Goal: Task Accomplishment & Management: Use online tool/utility

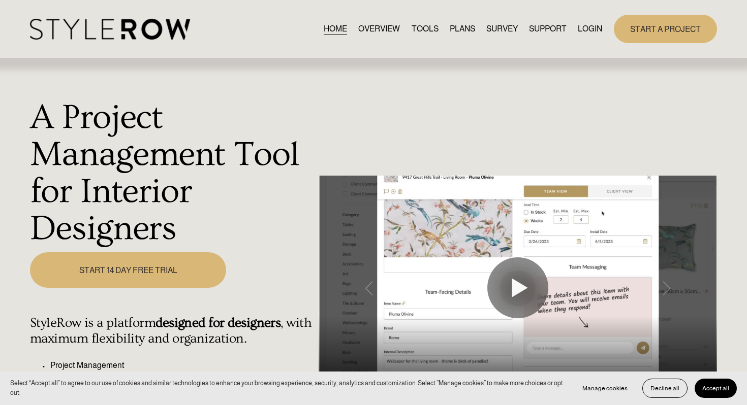
click at [587, 29] on link "LOGIN" at bounding box center [590, 29] width 24 height 14
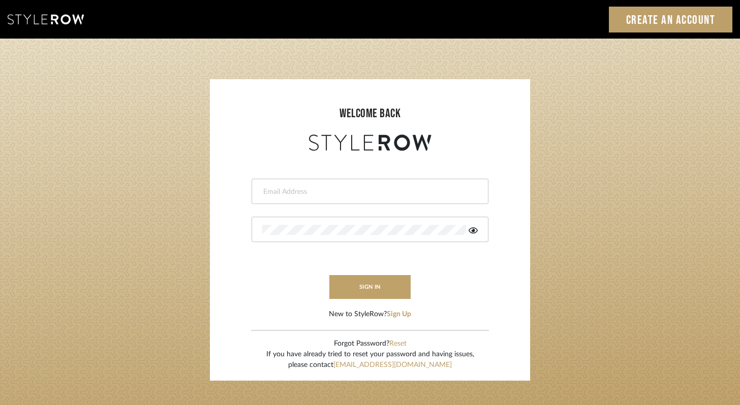
click at [322, 194] on input "email" at bounding box center [368, 192] width 213 height 10
type input "ashley@winnieandcointeriors.com"
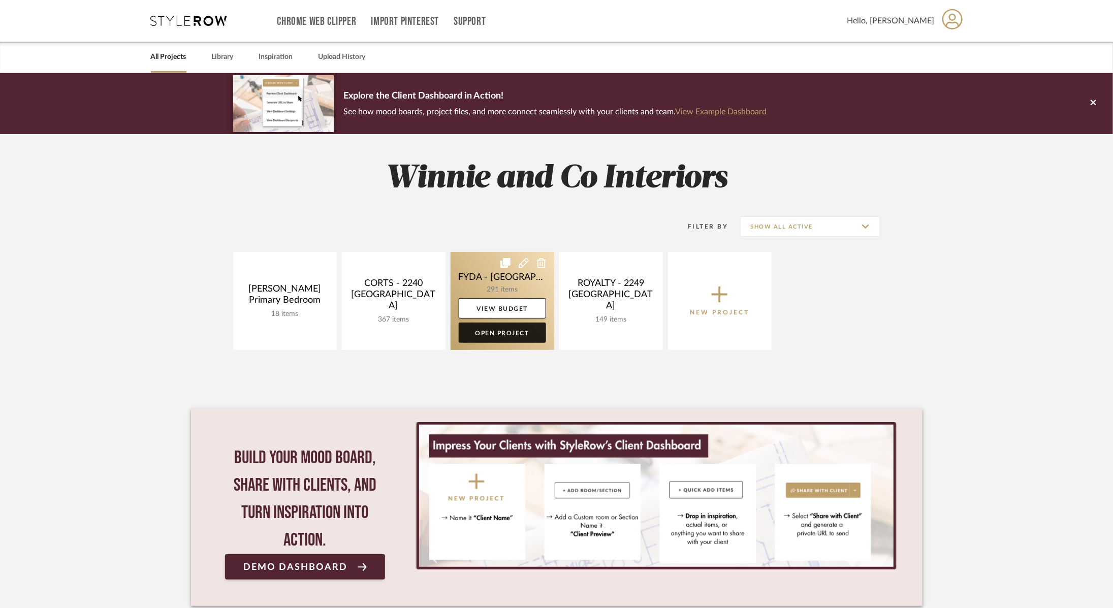
click at [501, 337] on link "Open Project" at bounding box center [502, 333] width 87 height 20
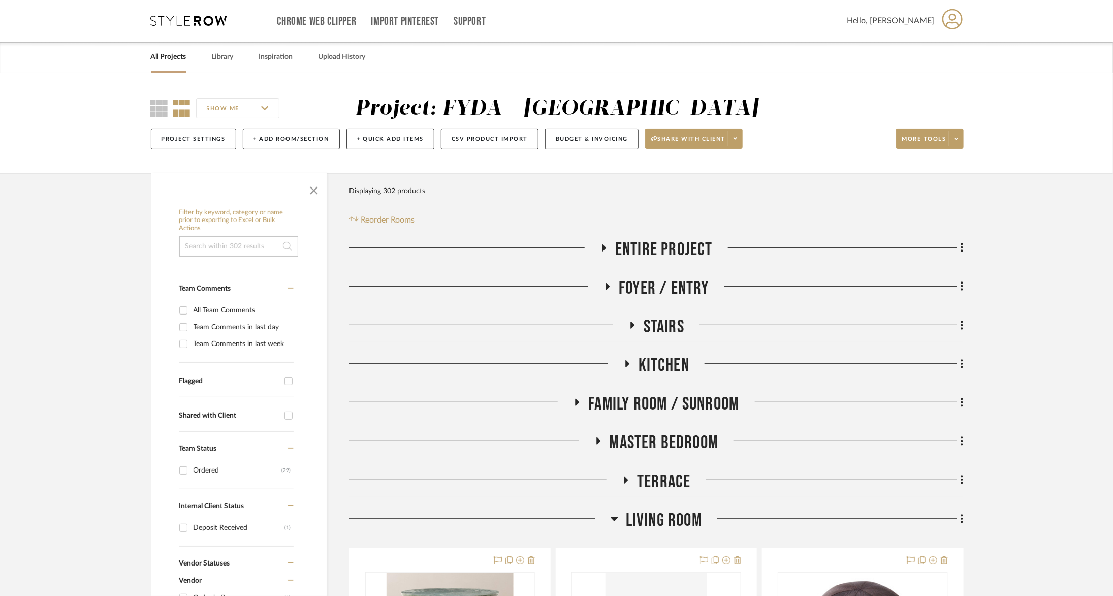
click at [679, 403] on span "Family Room / Sunroom" at bounding box center [663, 404] width 151 height 22
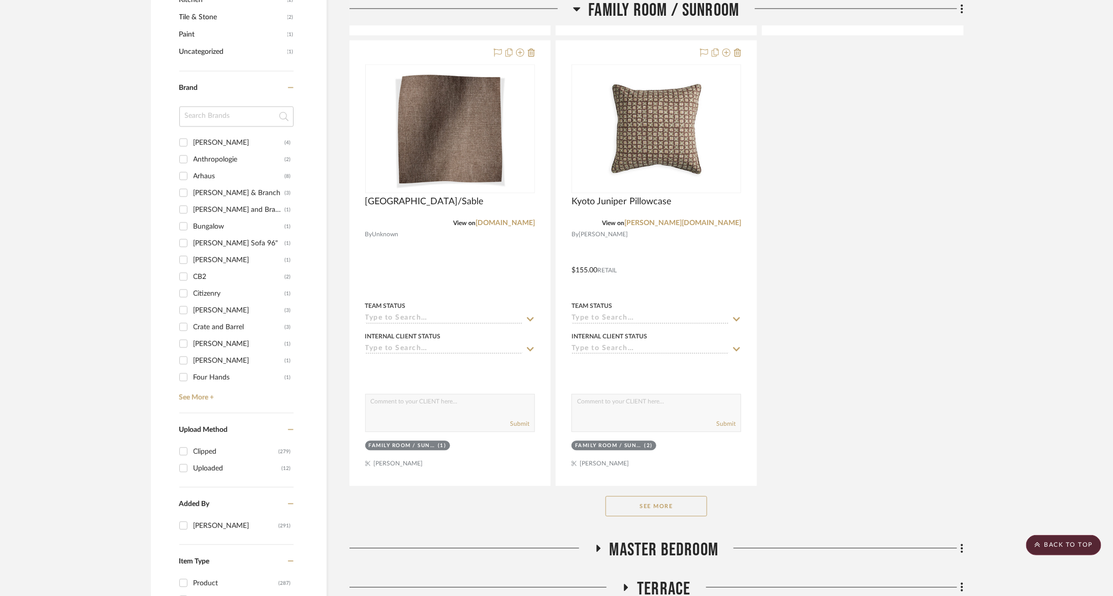
scroll to position [1453, 0]
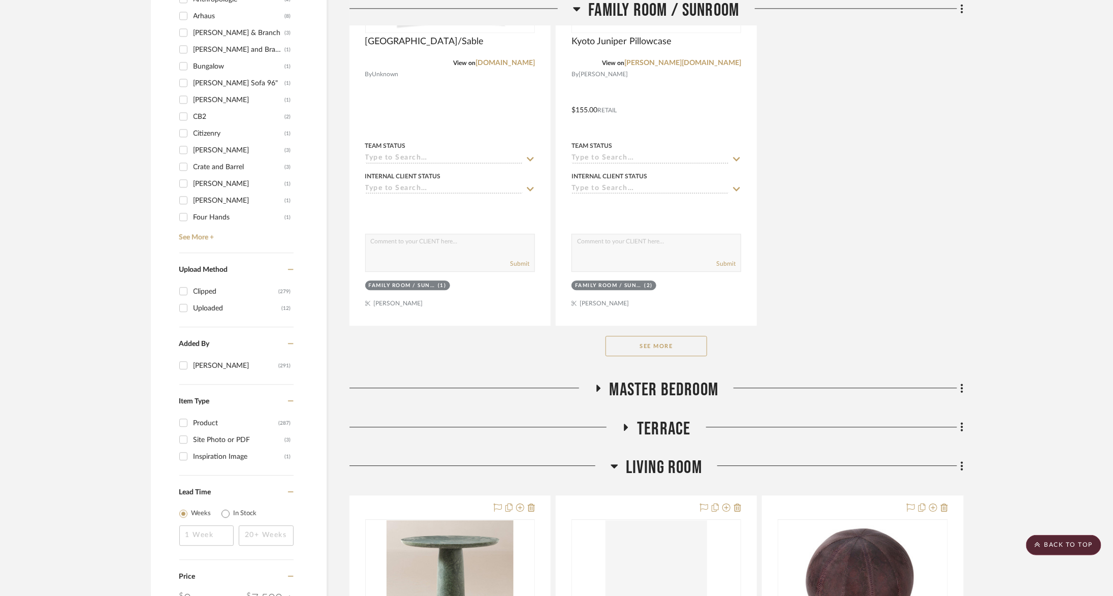
click at [673, 344] on button "See More" at bounding box center [657, 346] width 102 height 20
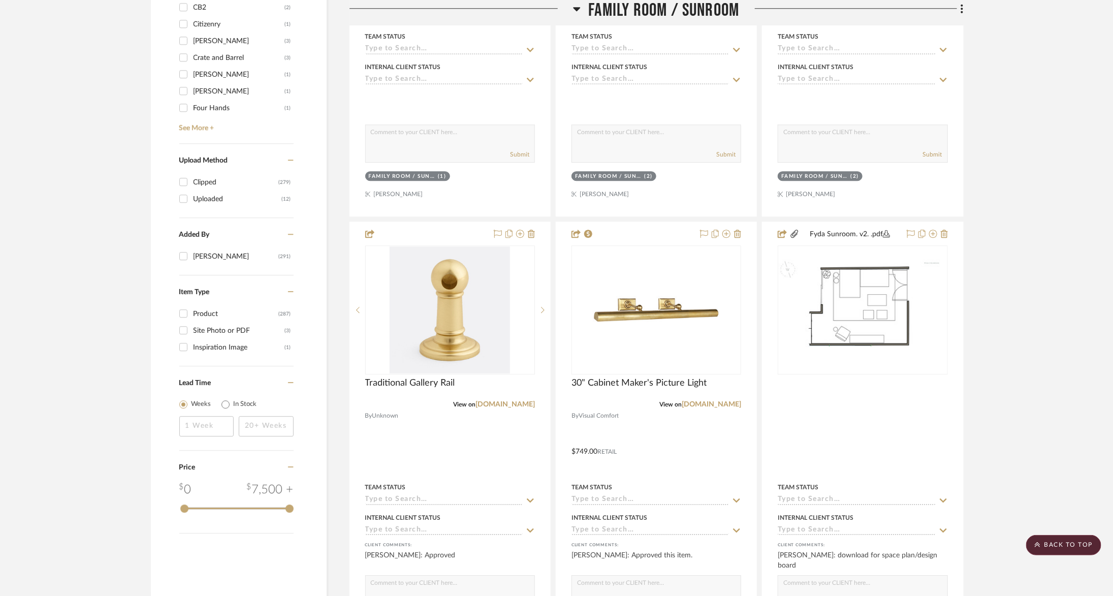
scroll to position [1580, 0]
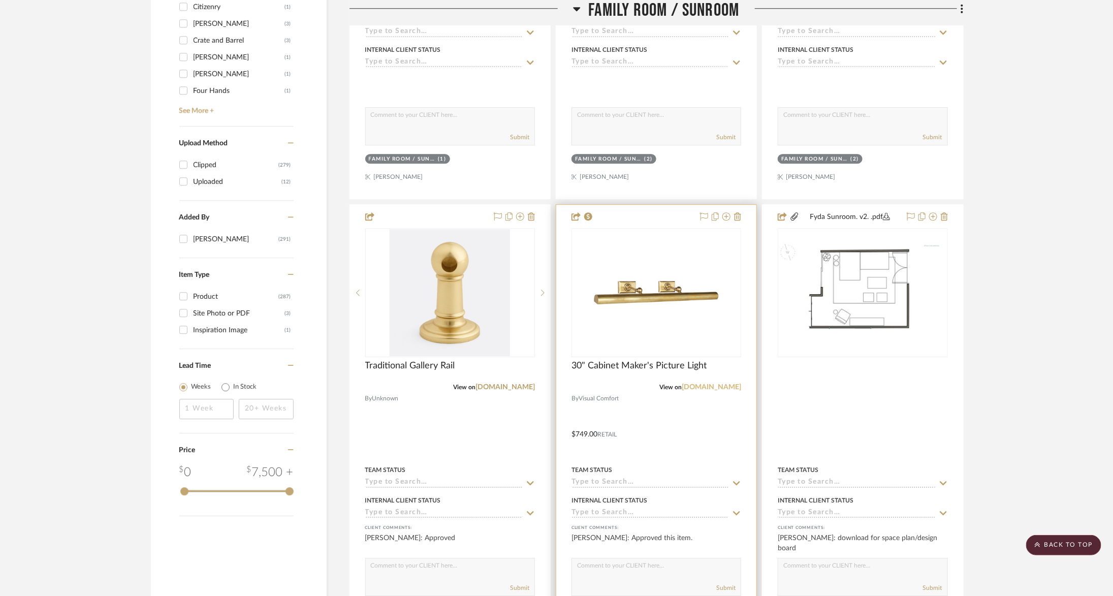
click at [722, 384] on link "visualcomfort.com" at bounding box center [711, 387] width 59 height 7
